Goal: Navigation & Orientation: Find specific page/section

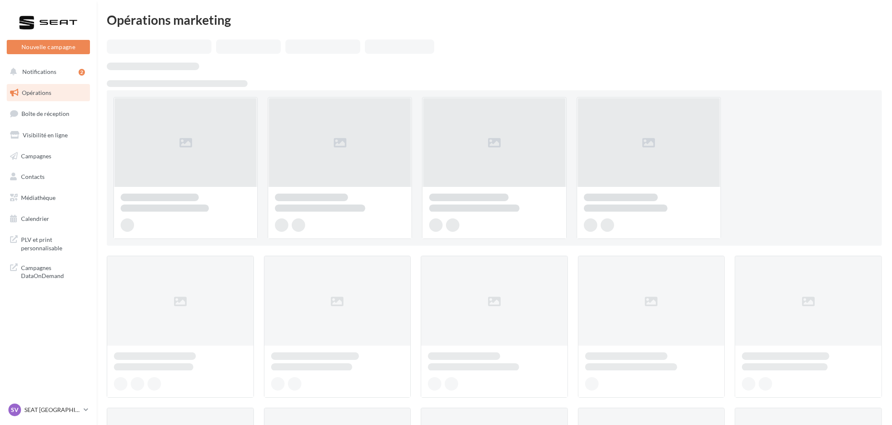
click at [55, 103] on ul "Opérations Boîte de réception Visibilité en ligne Campagnes Contacts Mes cibles…" at bounding box center [48, 156] width 90 height 151
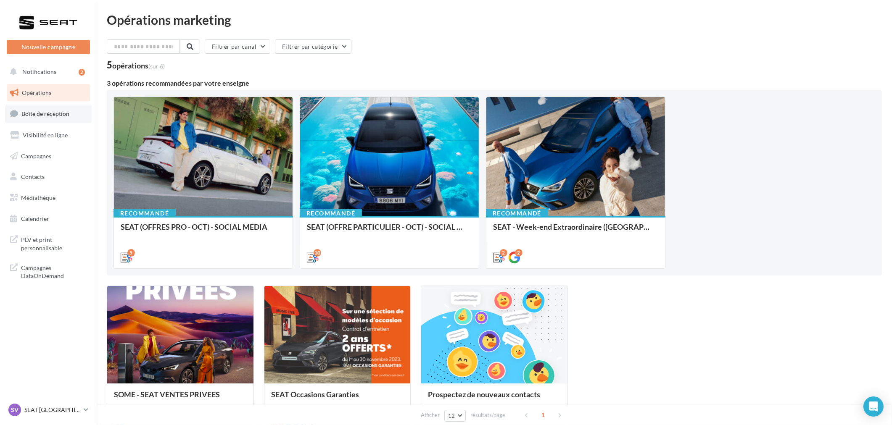
click at [55, 107] on link "Boîte de réception" at bounding box center [48, 114] width 87 height 18
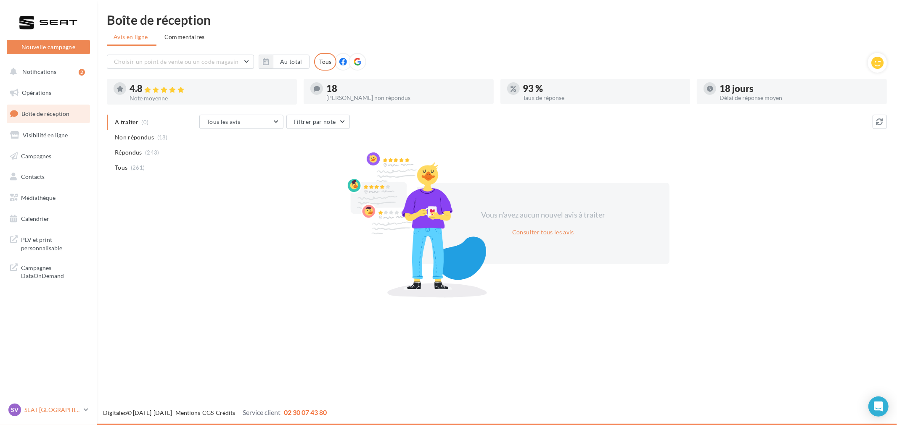
click at [52, 409] on p "SEAT [GEOGRAPHIC_DATA]" at bounding box center [52, 410] width 56 height 8
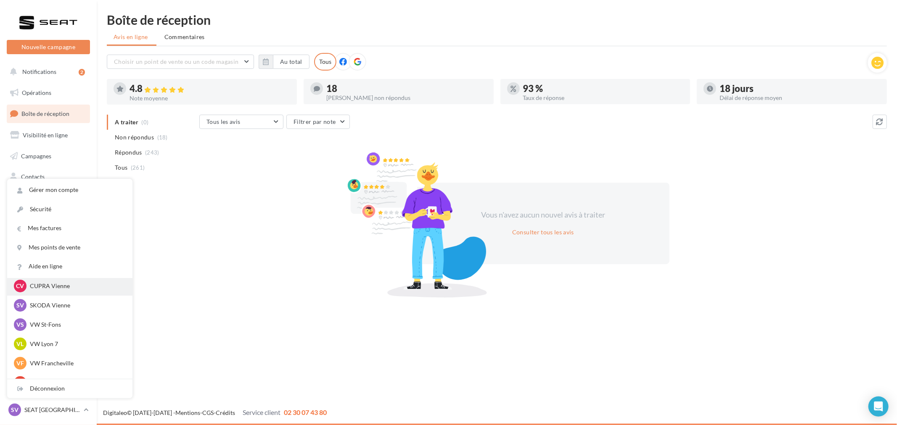
scroll to position [47, 0]
click at [65, 309] on div "SV SKODA Vienne sk-vien-gru" at bounding box center [70, 303] width 112 height 13
